Goal: Use online tool/utility: Utilize a website feature to perform a specific function

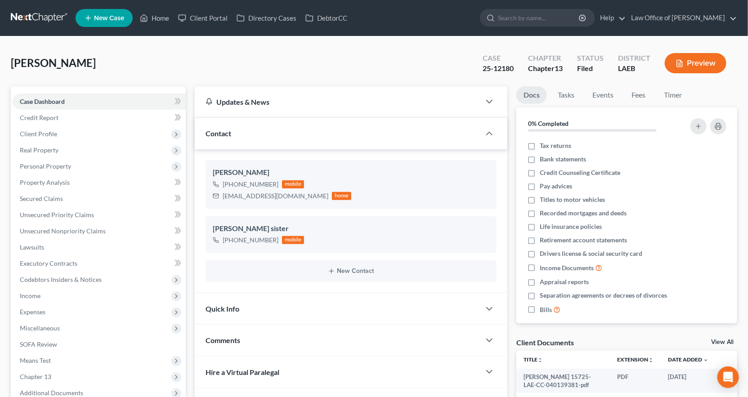
click at [34, 373] on span "Chapter 13" at bounding box center [35, 377] width 31 height 8
click at [45, 389] on span "Plan Calculator" at bounding box center [60, 393] width 44 height 8
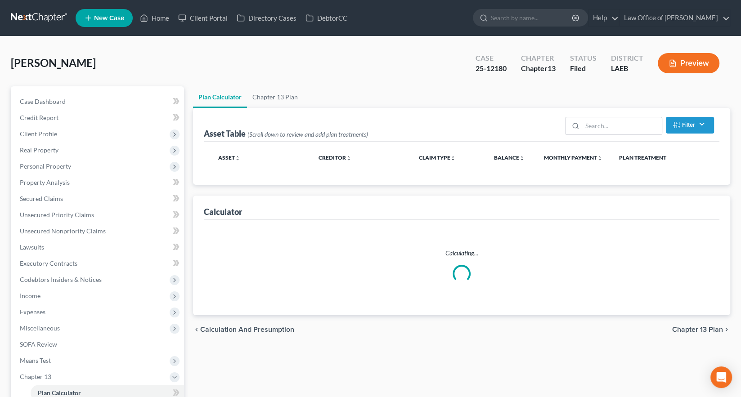
select select "59"
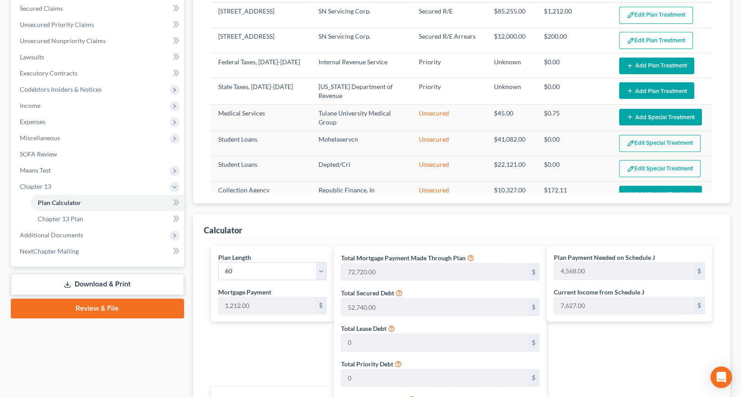
scroll to position [190, 0]
